Goal: Information Seeking & Learning: Learn about a topic

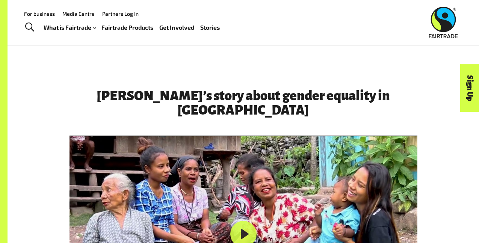
scroll to position [1038, 0]
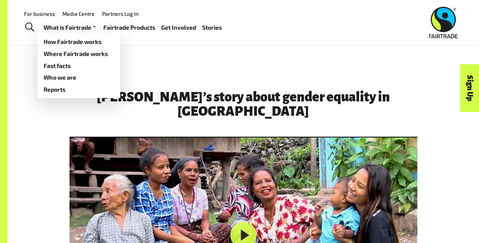
click at [75, 26] on link "What is Fairtrade" at bounding box center [71, 27] width 54 height 11
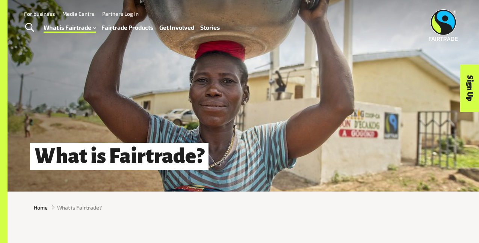
click at [216, 25] on link "Stories" at bounding box center [210, 27] width 20 height 11
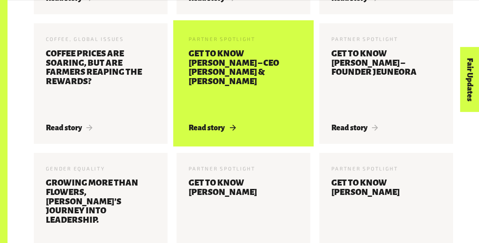
scroll to position [570, 0]
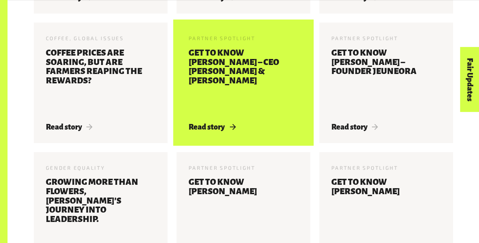
click at [210, 86] on h3 "Get to know [PERSON_NAME] – CEO [PERSON_NAME] & [PERSON_NAME]" at bounding box center [244, 80] width 110 height 65
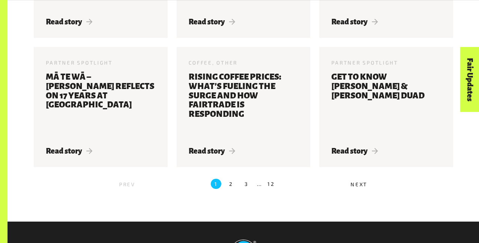
scroll to position [805, 0]
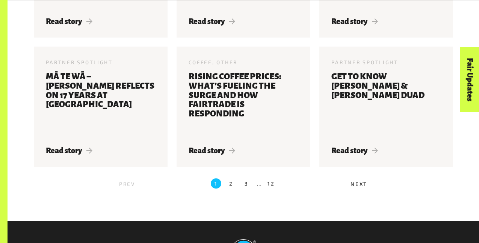
click at [229, 189] on label "2" at bounding box center [231, 183] width 10 height 10
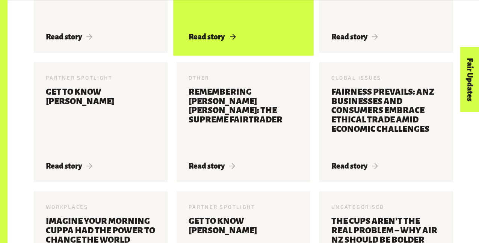
scroll to position [477, 0]
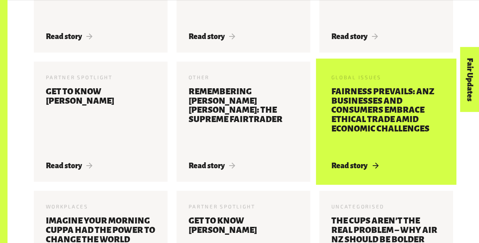
click at [364, 145] on h3 "Fairness Prevails: ANZ Businesses and Consumers Embrace Ethical Trade Amid Econ…" at bounding box center [386, 119] width 110 height 65
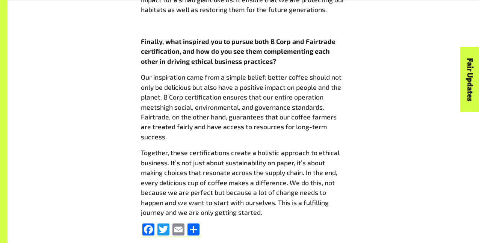
scroll to position [1090, 0]
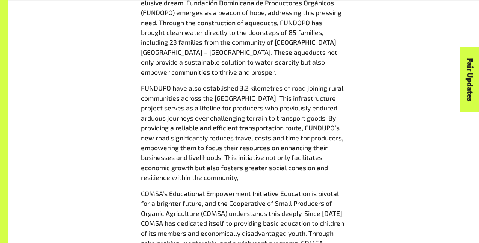
scroll to position [537, 0]
